Goal: Navigation & Orientation: Find specific page/section

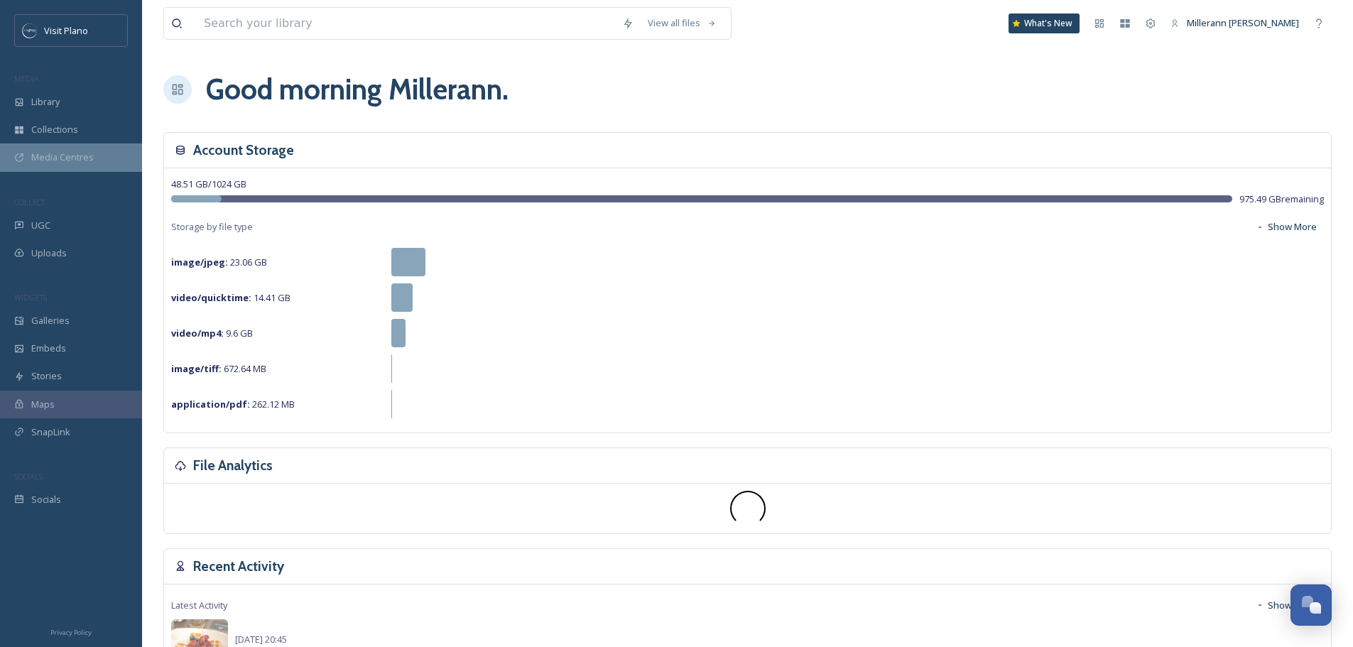
scroll to position [354, 0]
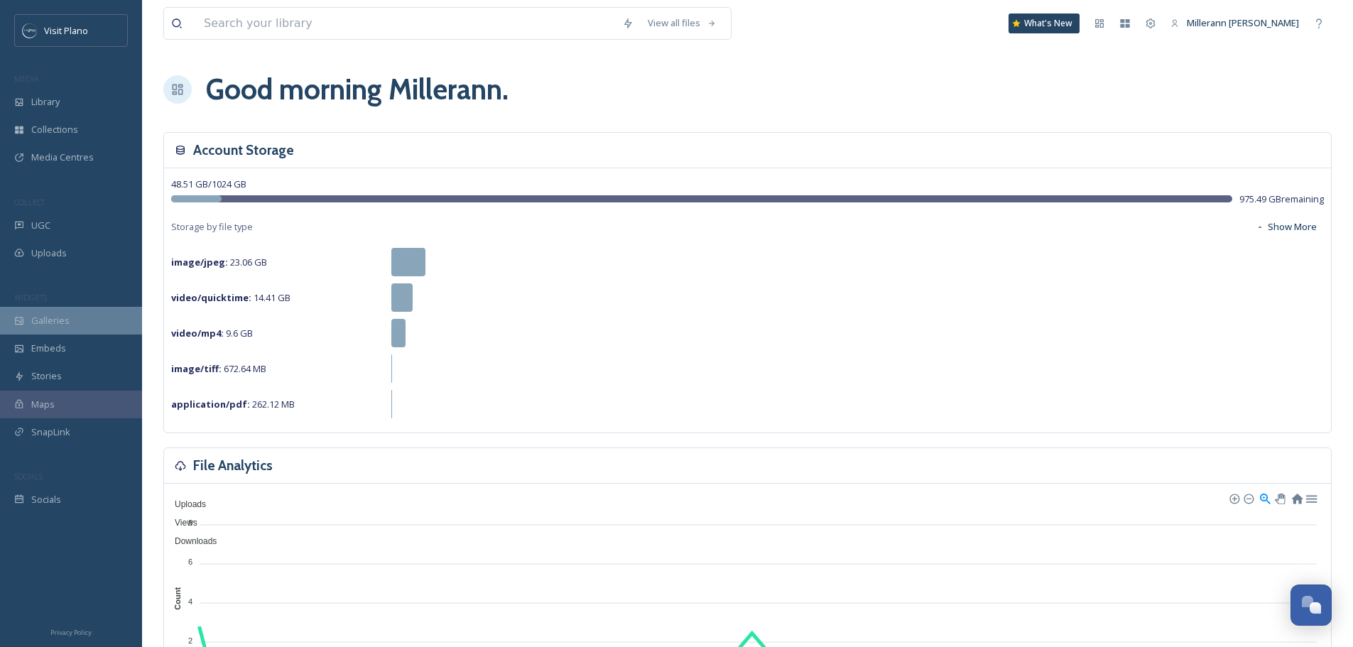
click at [59, 322] on span "Galleries" at bounding box center [50, 320] width 38 height 13
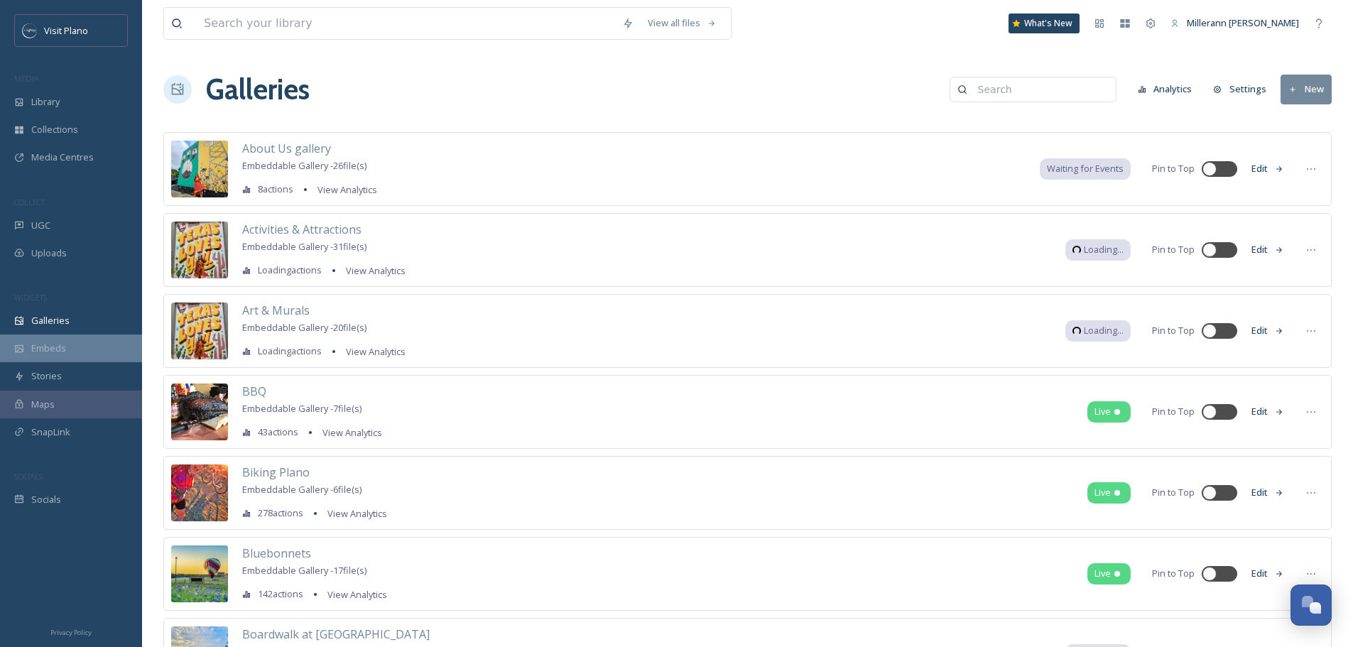
click at [39, 343] on span "Embeds" at bounding box center [48, 348] width 35 height 13
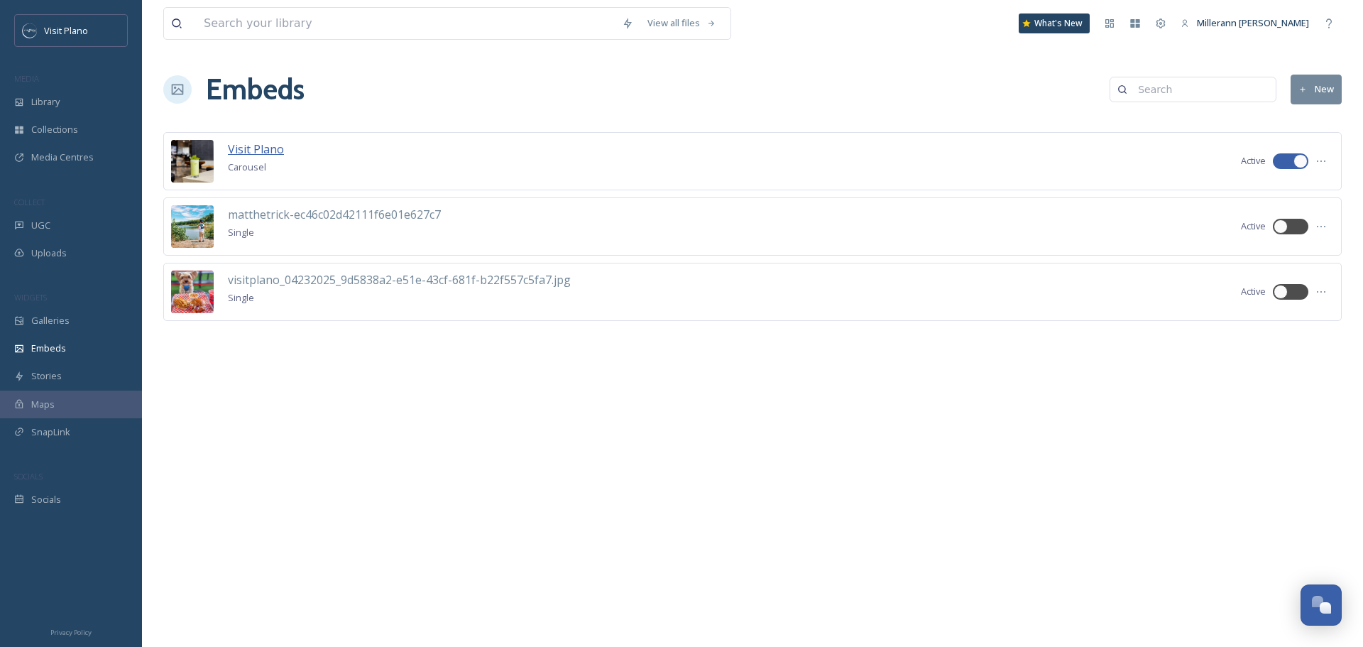
click at [250, 145] on span "Visit Plano" at bounding box center [256, 149] width 56 height 16
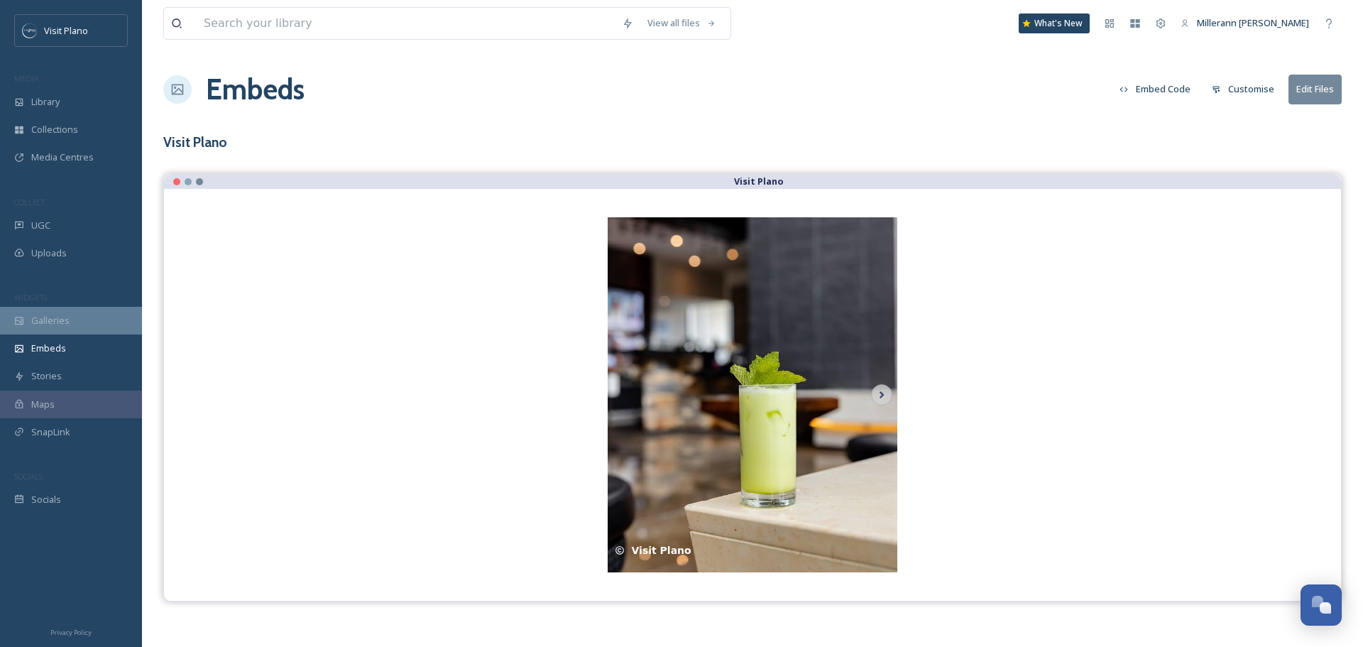
click at [66, 325] on span "Galleries" at bounding box center [50, 320] width 38 height 13
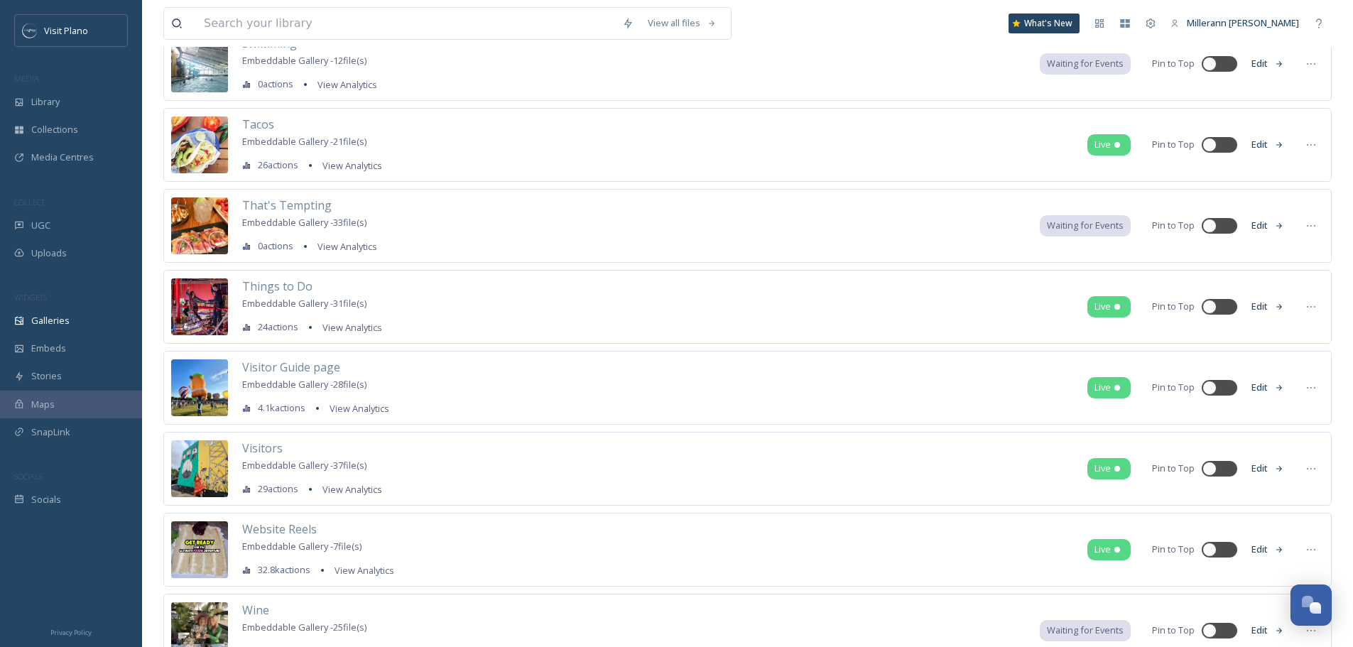
scroll to position [4702, 0]
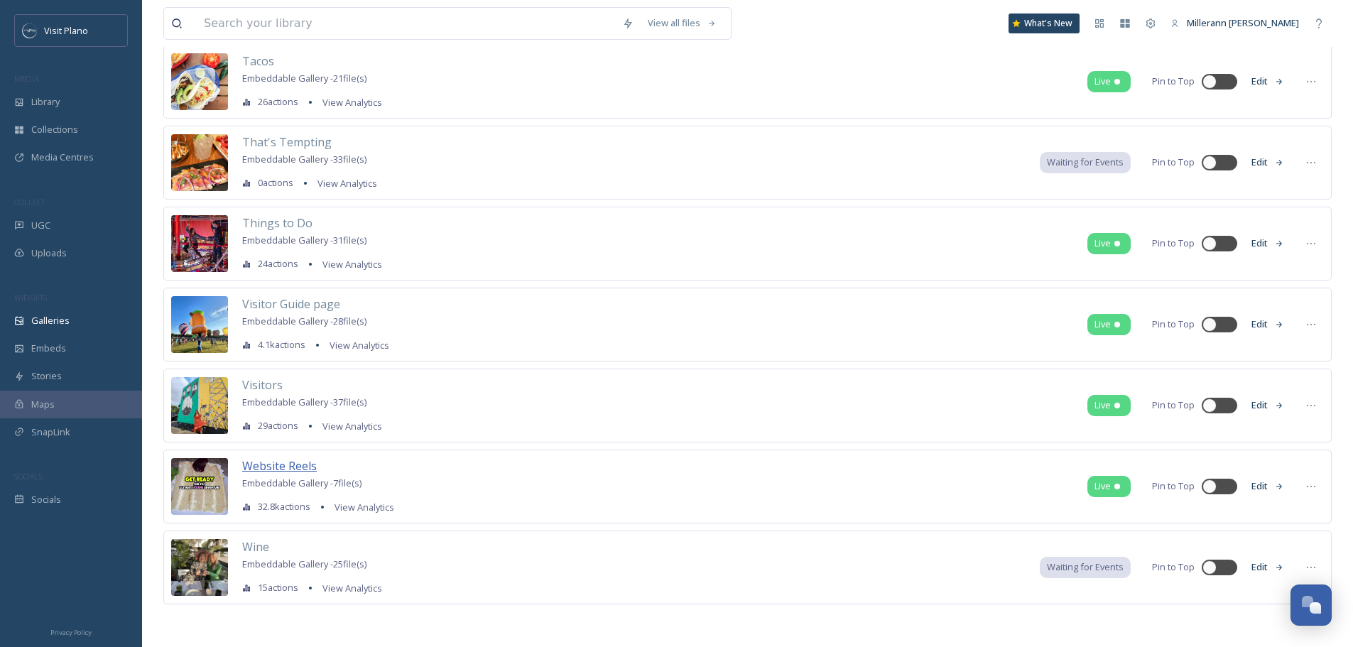
click at [263, 465] on span "Website Reels" at bounding box center [279, 466] width 75 height 16
